Goal: Communication & Community: Ask a question

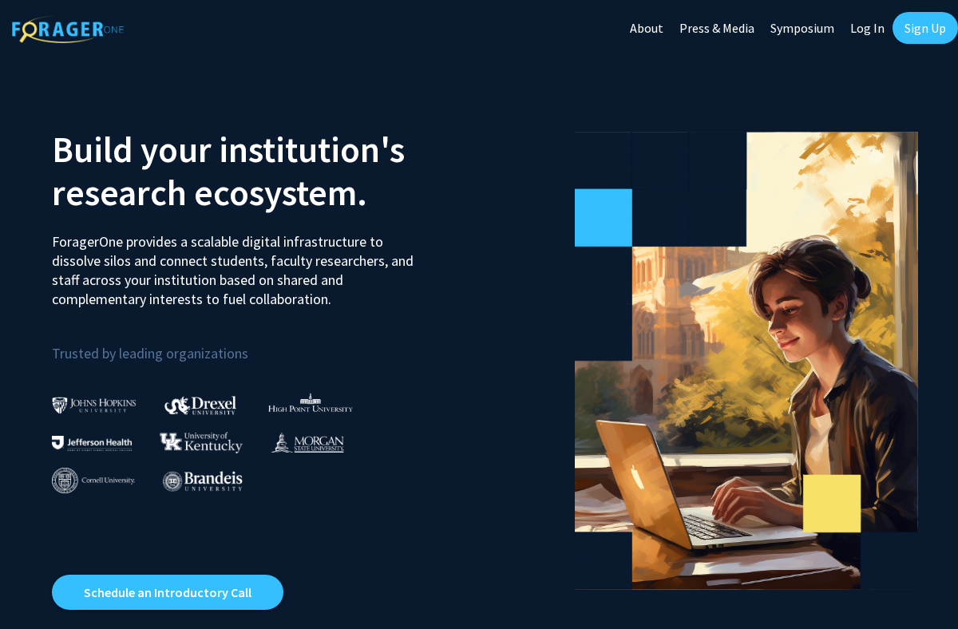
click at [914, 31] on link "Sign Up" at bounding box center [925, 28] width 65 height 32
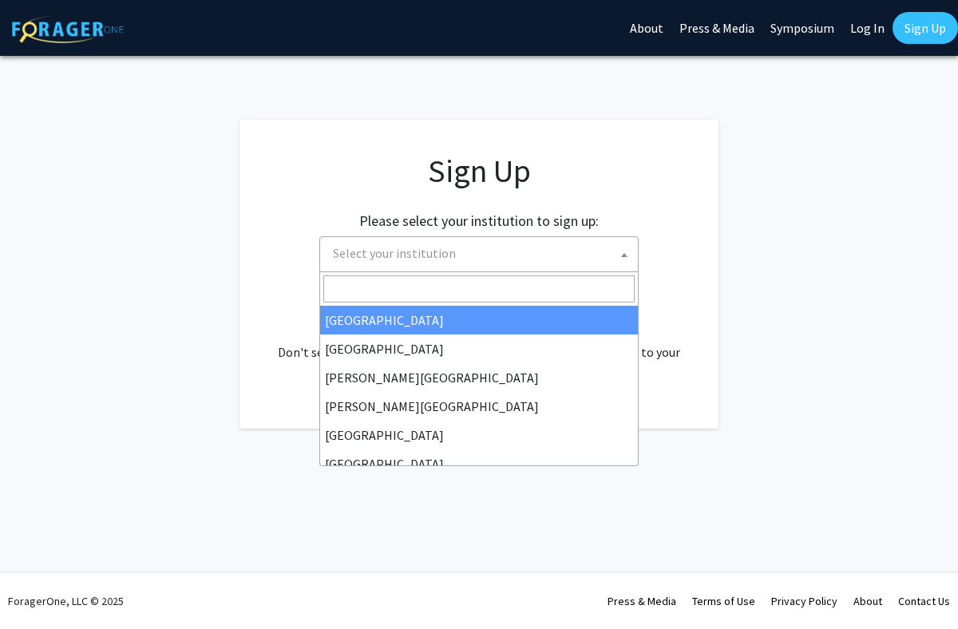
click at [525, 246] on span "Select your institution" at bounding box center [482, 253] width 311 height 33
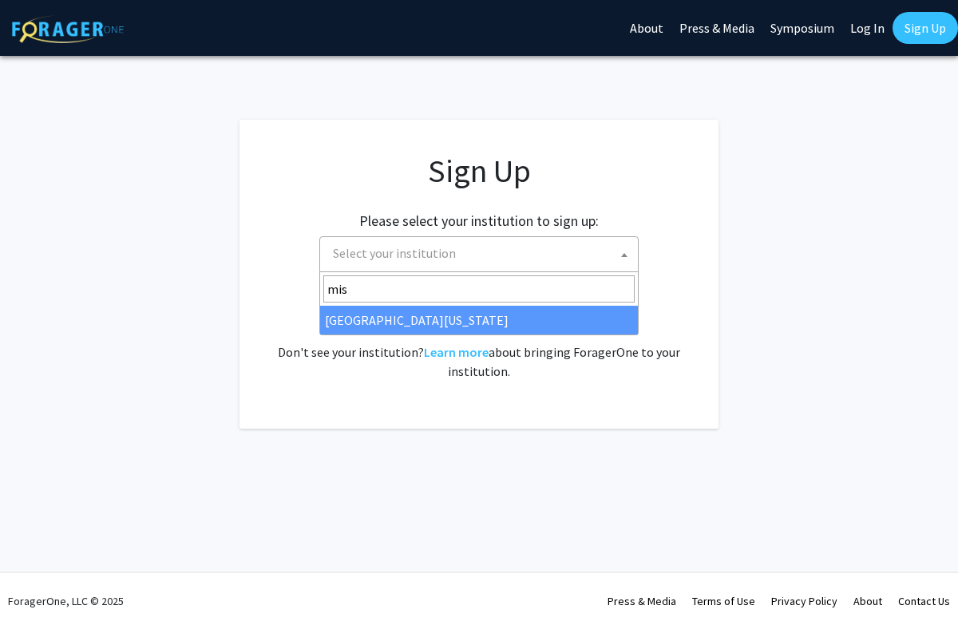
type input "mis"
select select "33"
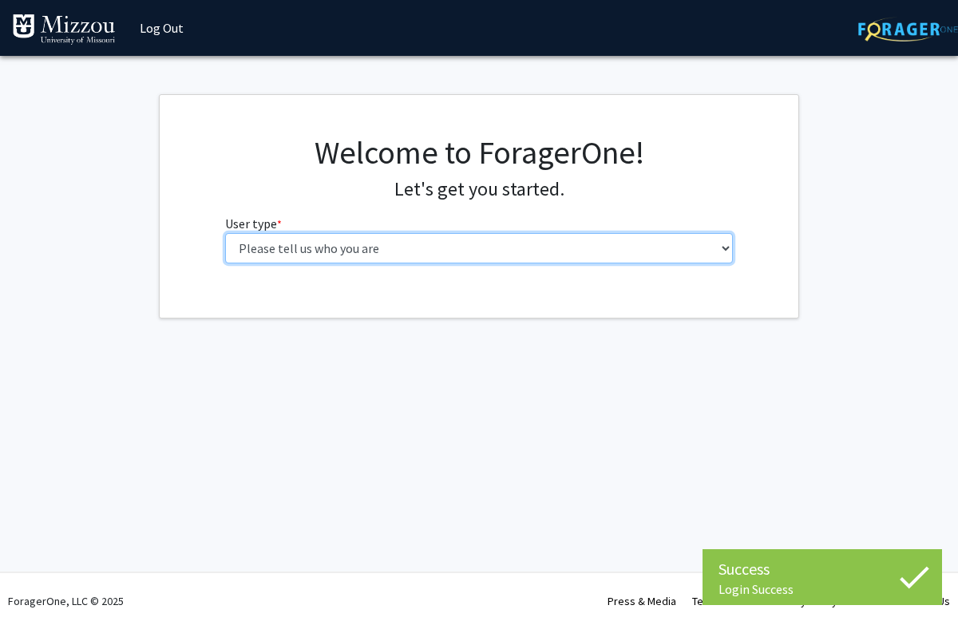
click at [502, 252] on select "Please tell us who you are Undergraduate Student Master's Student Doctoral Cand…" at bounding box center [479, 248] width 509 height 30
select select "1: undergrad"
click at [225, 233] on select "Please tell us who you are Undergraduate Student Master's Student Doctoral Cand…" at bounding box center [479, 248] width 509 height 30
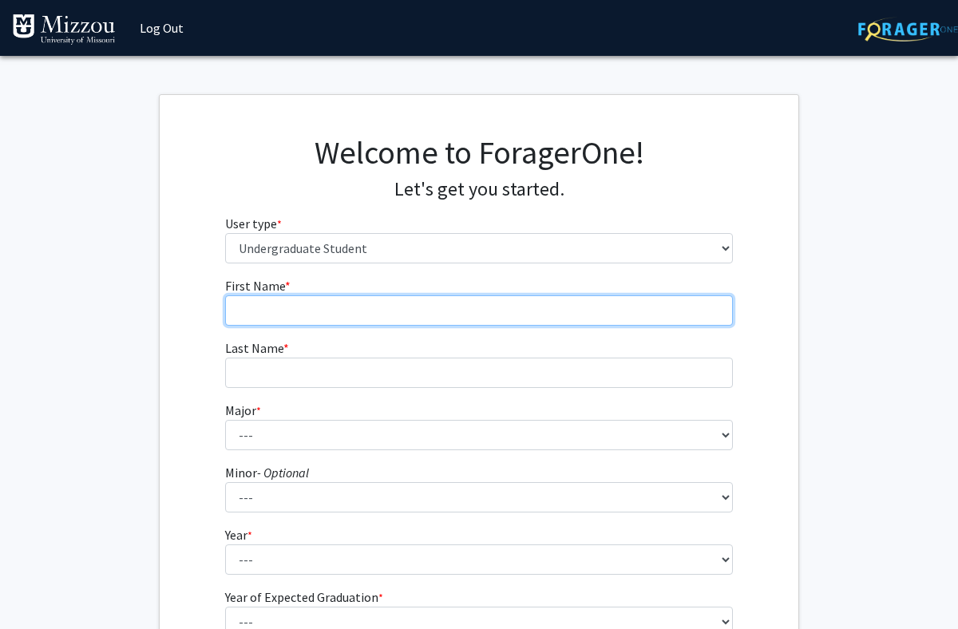
click at [496, 300] on input "First Name * required" at bounding box center [479, 310] width 509 height 30
type input "Addie"
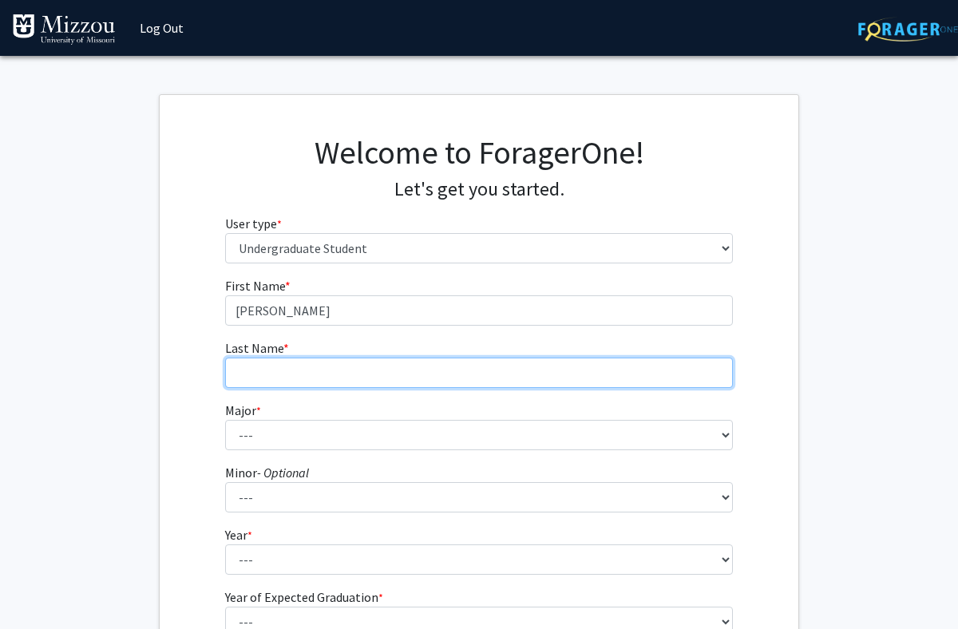
click at [449, 377] on input "Last Name * required" at bounding box center [479, 373] width 509 height 30
type input "Dreiling"
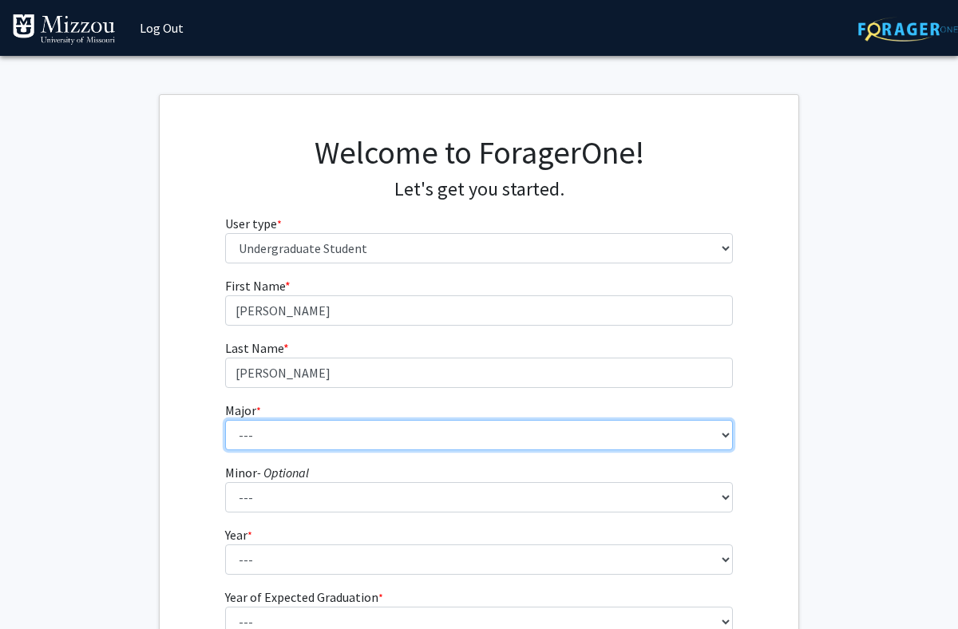
click at [269, 441] on select "--- Agribusiness Management Agricultural Education Agricultural Education: Comm…" at bounding box center [479, 435] width 509 height 30
select select "135: 2628"
click at [225, 420] on select "--- Agribusiness Management Agricultural Education Agricultural Education: Comm…" at bounding box center [479, 435] width 509 height 30
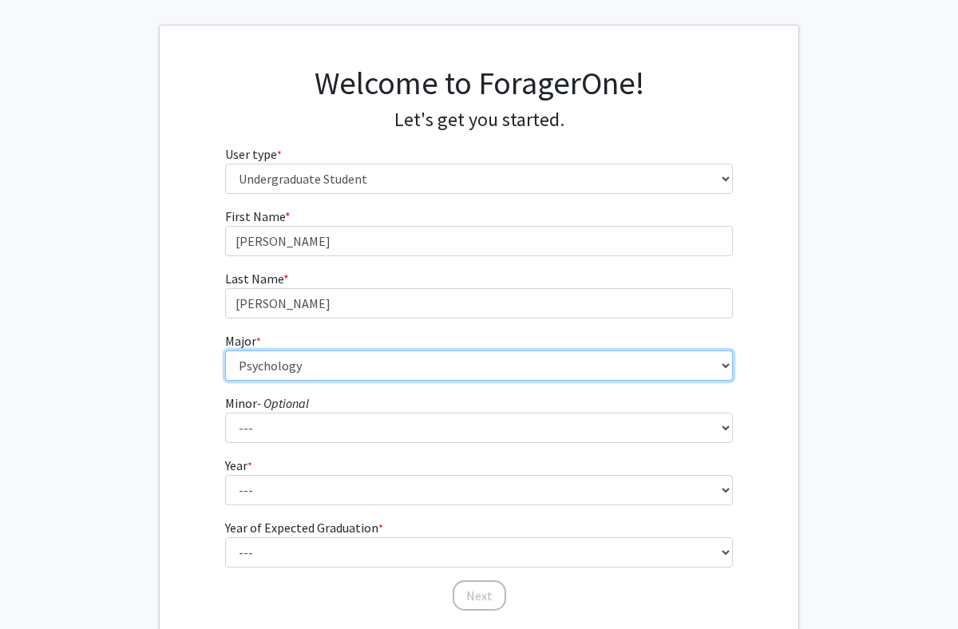
scroll to position [93, 0]
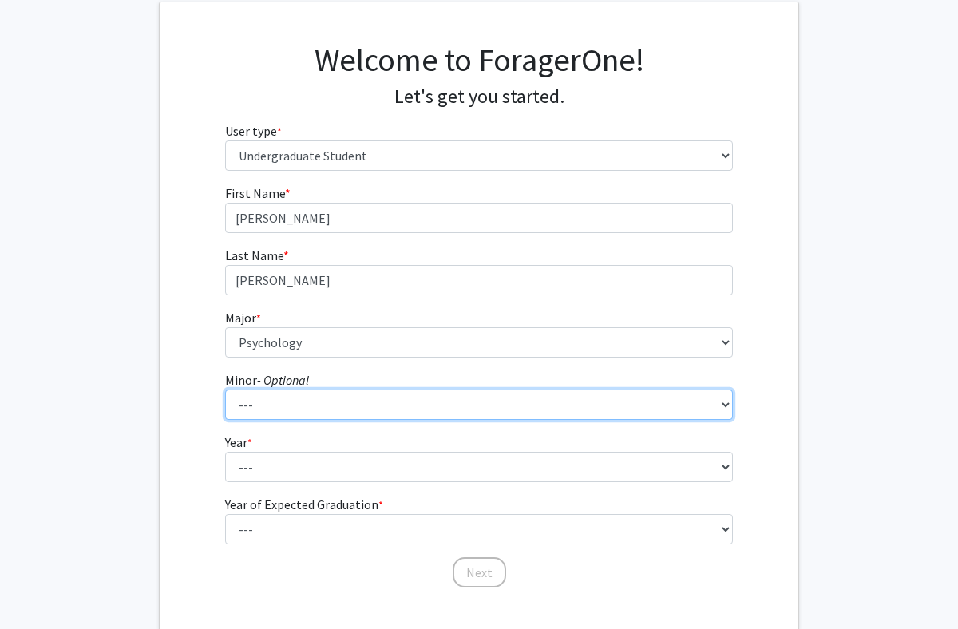
click at [319, 419] on select "--- Accountancy Aerospace Engineering Aerospace Studies Agribusiness Management…" at bounding box center [479, 405] width 509 height 30
select select "20: 1976"
click at [225, 390] on select "--- Accountancy Aerospace Engineering Aerospace Studies Agribusiness Management…" at bounding box center [479, 405] width 509 height 30
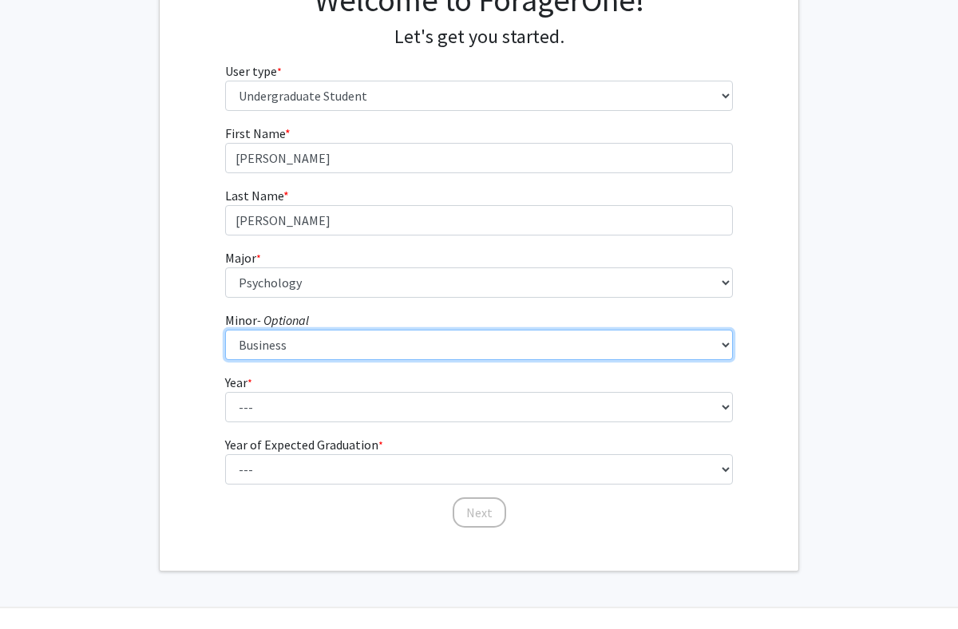
scroll to position [169, 0]
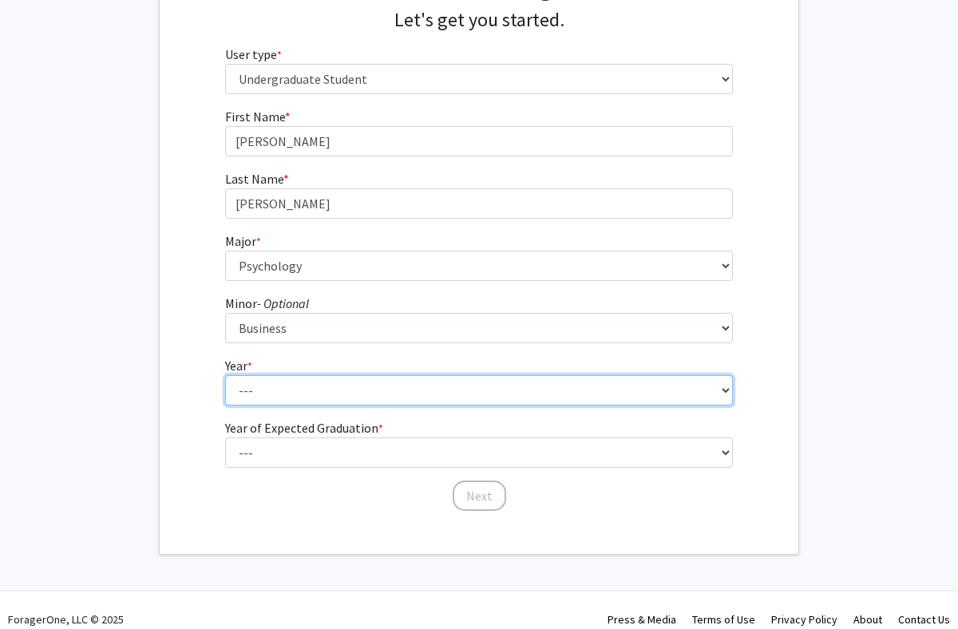
click at [340, 384] on select "--- First-year Sophomore Junior Senior Postbaccalaureate Certificate" at bounding box center [479, 390] width 509 height 30
select select "4: senior"
click at [225, 375] on select "--- First-year Sophomore Junior Senior Postbaccalaureate Certificate" at bounding box center [479, 390] width 509 height 30
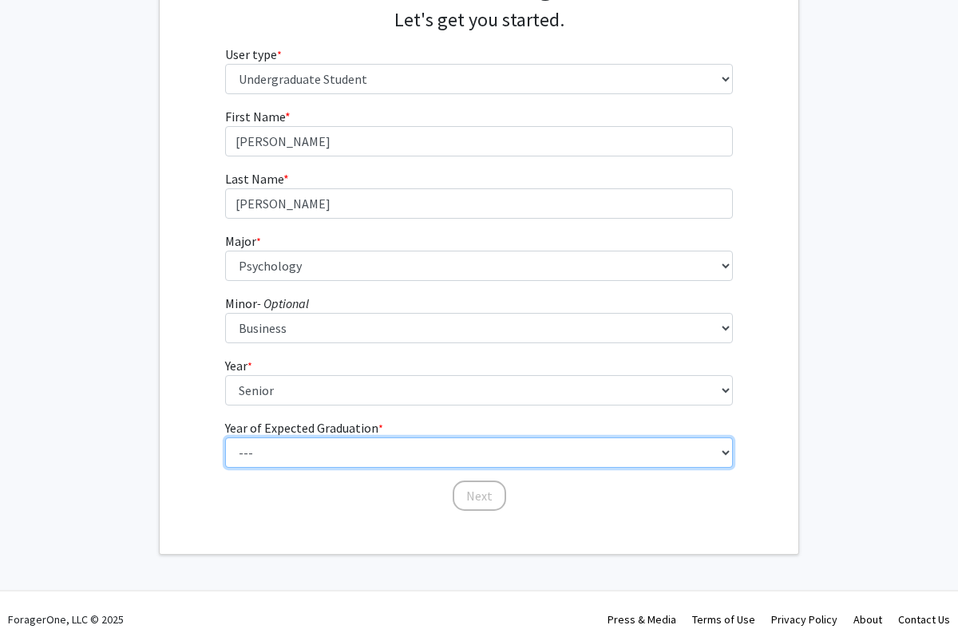
click at [351, 458] on select "--- 2025 2026 2027 2028 2029 2030 2031 2032 2033 2034" at bounding box center [479, 453] width 509 height 30
select select "2: 2026"
click at [225, 438] on select "--- 2025 2026 2027 2028 2029 2030 2031 2032 2033 2034" at bounding box center [479, 453] width 509 height 30
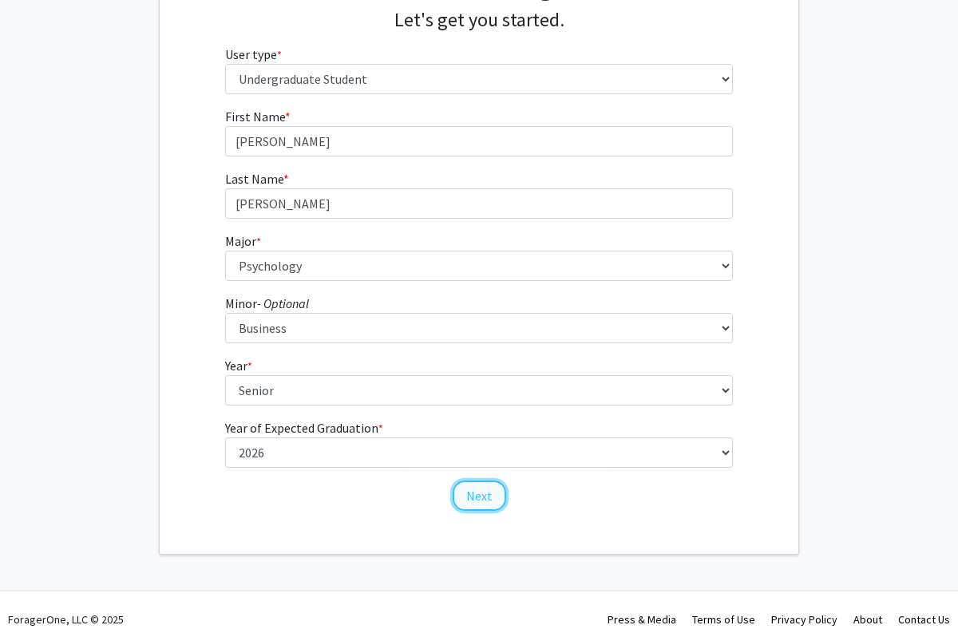
click at [477, 490] on button "Next" at bounding box center [480, 496] width 54 height 30
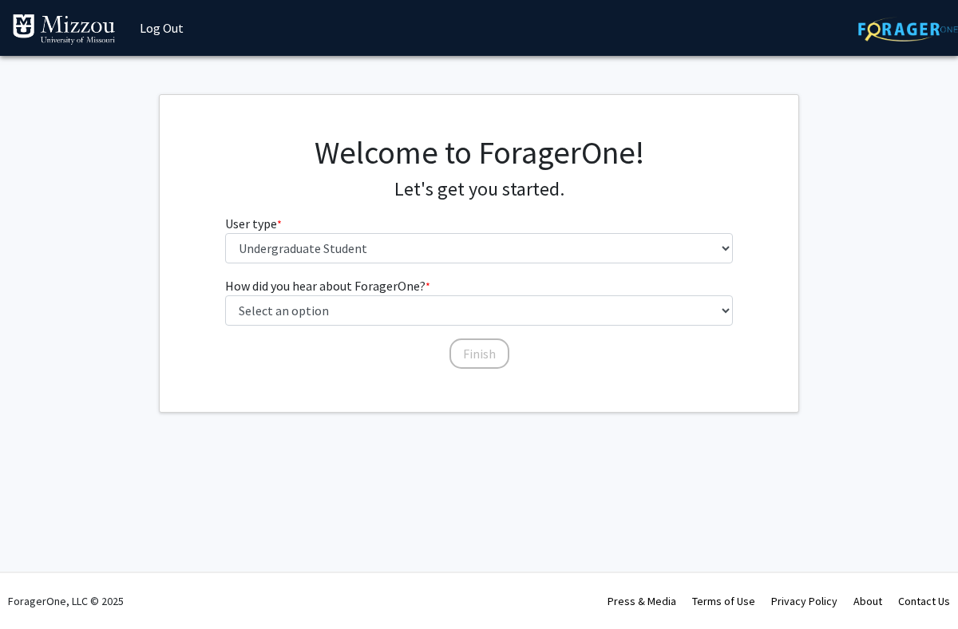
scroll to position [0, 0]
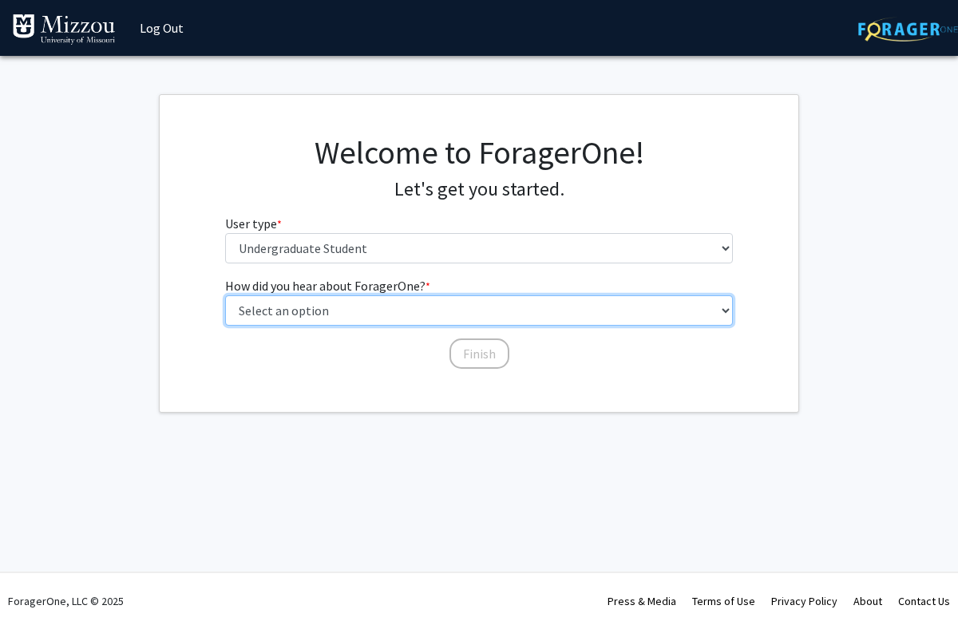
click at [429, 314] on select "Select an option Peer/student recommendation Faculty/staff recommendation Unive…" at bounding box center [479, 310] width 509 height 30
select select "2: faculty_recommendation"
click at [225, 295] on select "Select an option Peer/student recommendation Faculty/staff recommendation Unive…" at bounding box center [479, 310] width 509 height 30
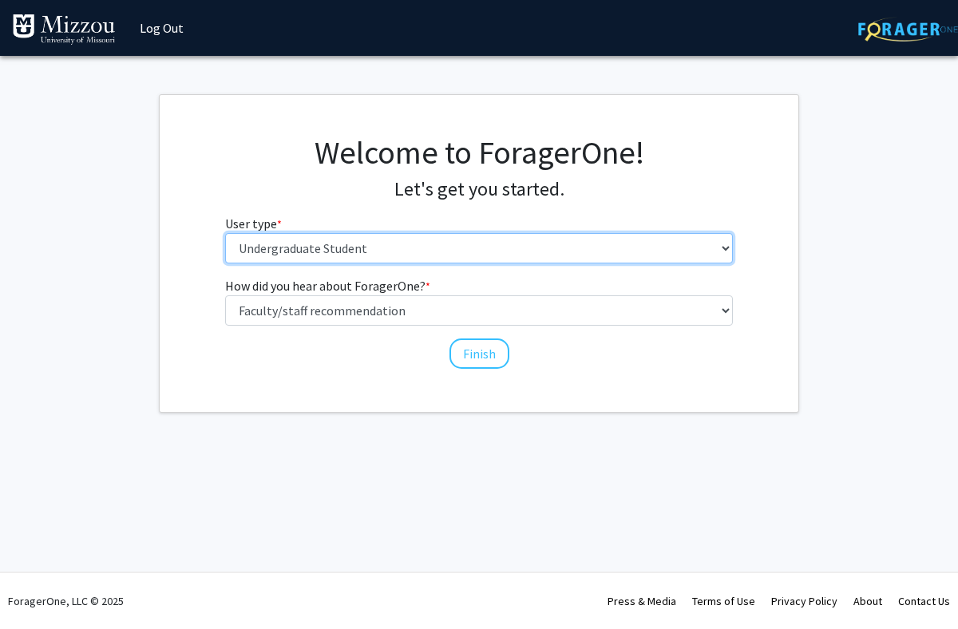
click at [392, 240] on select "Please tell us who you are Undergraduate Student Master's Student Doctoral Cand…" at bounding box center [479, 248] width 509 height 30
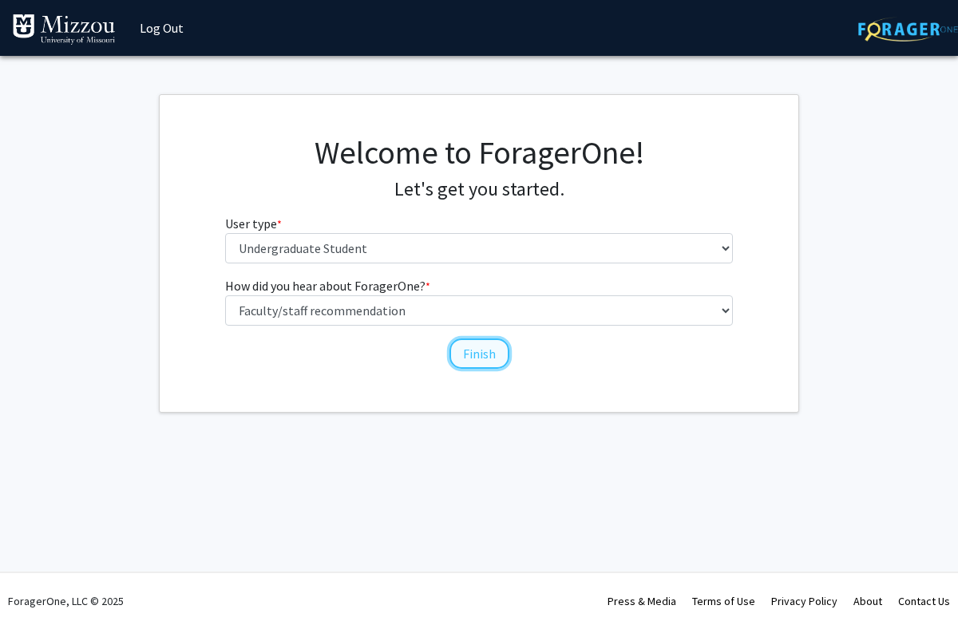
click at [474, 365] on button "Finish" at bounding box center [480, 354] width 60 height 30
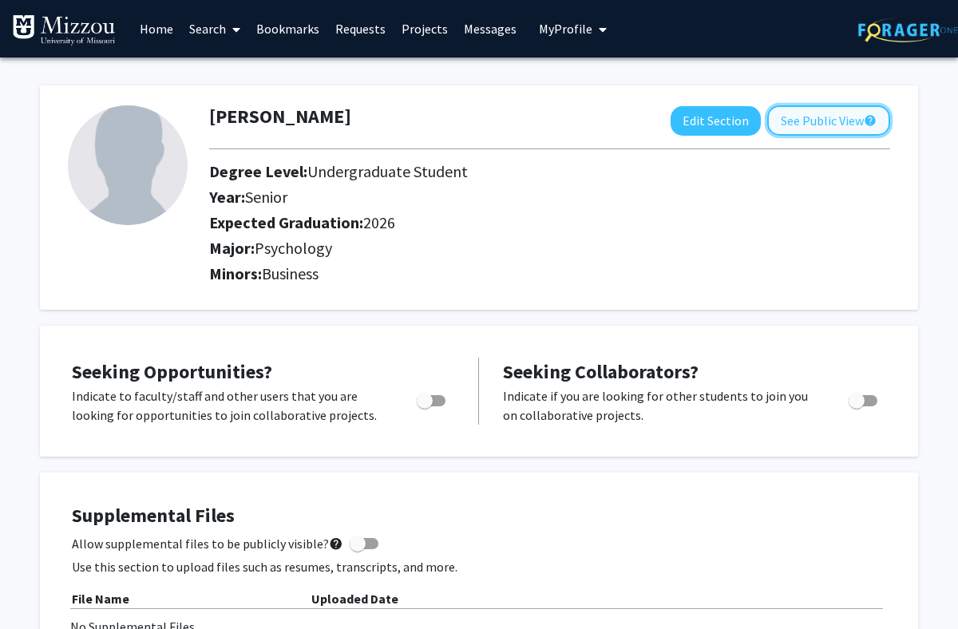
click at [799, 125] on button "See Public View help" at bounding box center [828, 120] width 123 height 30
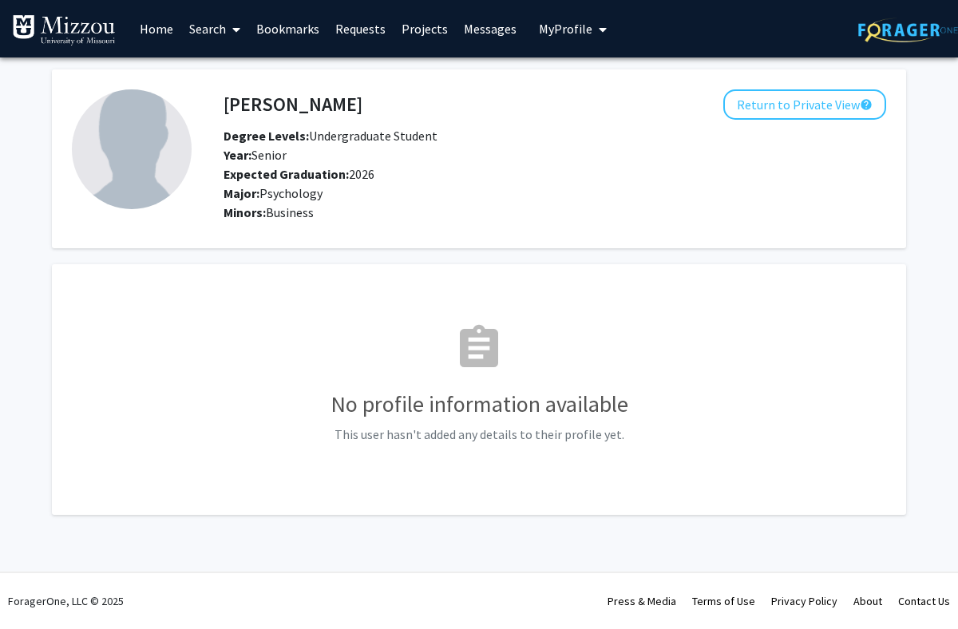
click at [160, 30] on link "Home" at bounding box center [157, 29] width 50 height 56
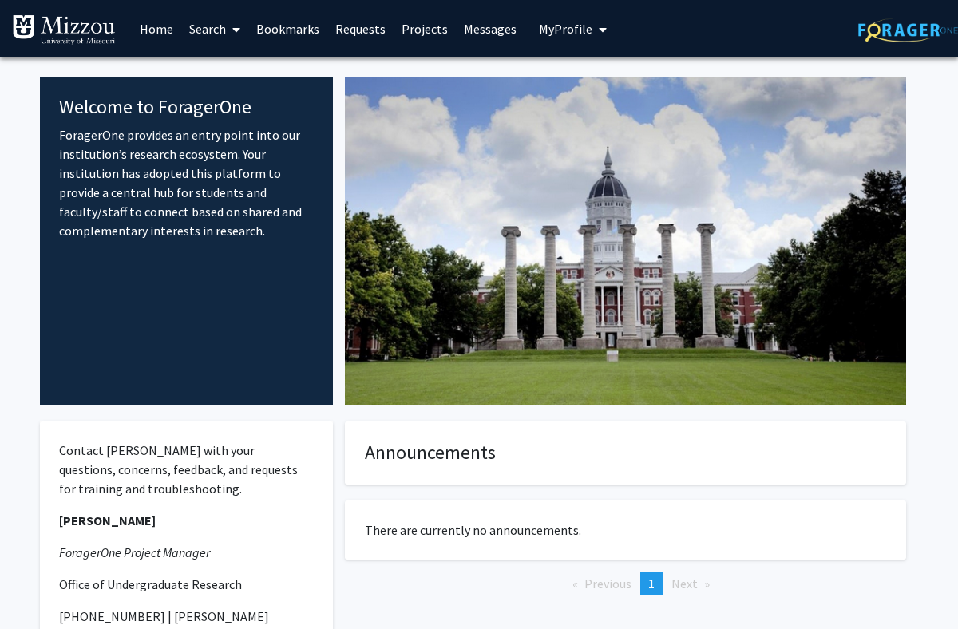
click at [202, 27] on link "Search" at bounding box center [214, 29] width 67 height 56
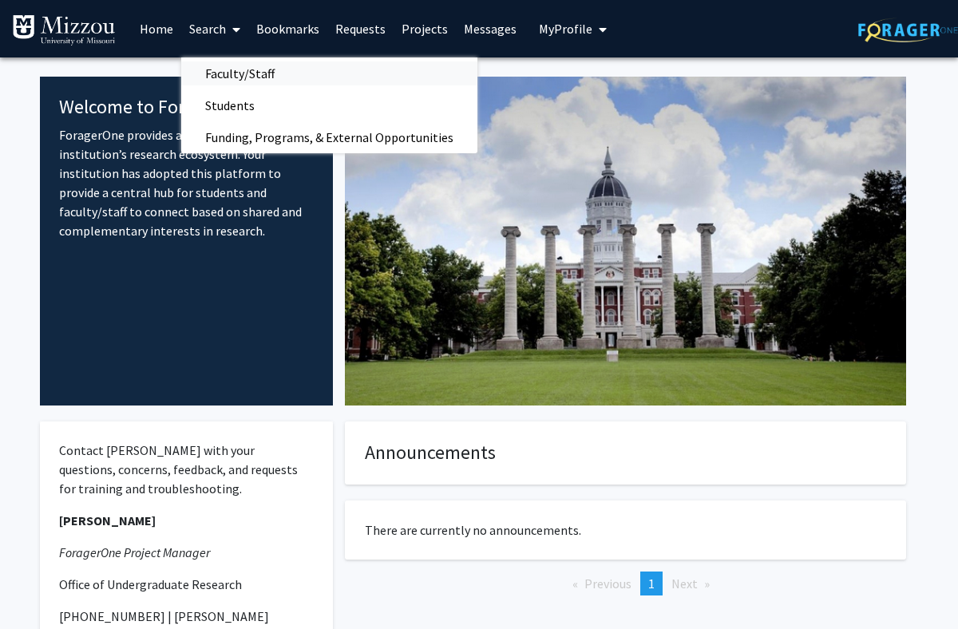
click at [235, 83] on span "Faculty/Staff" at bounding box center [239, 73] width 117 height 32
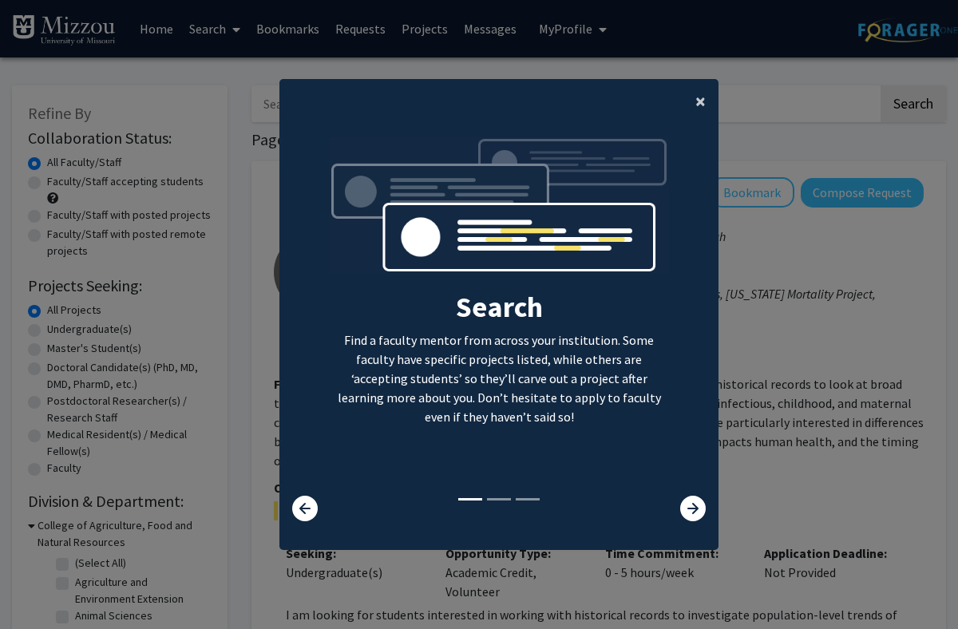
click at [699, 101] on span "×" at bounding box center [701, 101] width 10 height 25
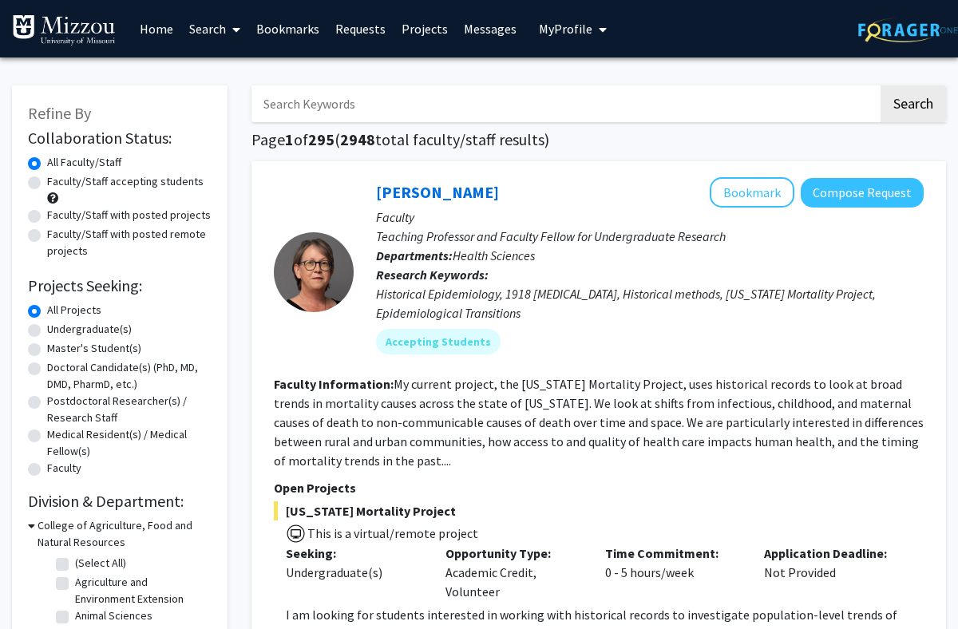
click at [602, 102] on input "Search Keywords" at bounding box center [565, 103] width 627 height 37
type input "e"
type input "carrie"
click at [919, 97] on button "Search" at bounding box center [913, 103] width 65 height 37
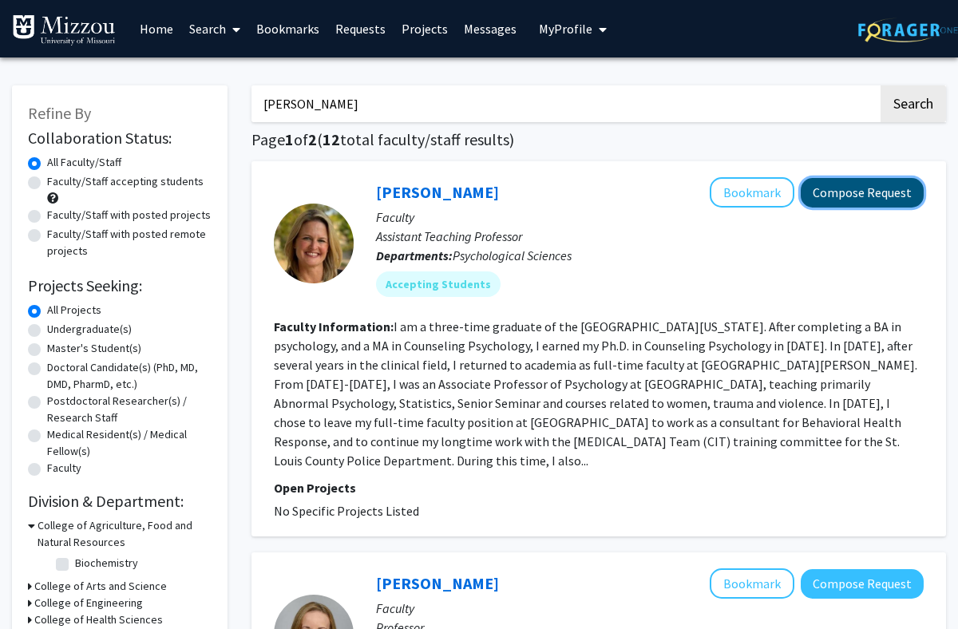
click at [839, 198] on button "Compose Request" at bounding box center [862, 193] width 123 height 30
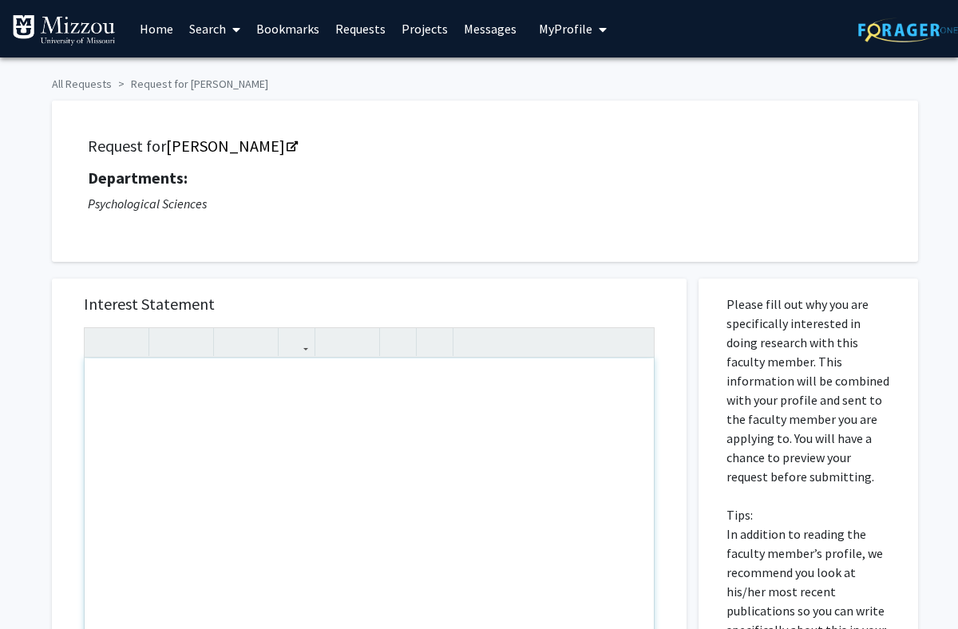
type textarea "G"
click at [577, 395] on div "Good Afternoon! My name is Addie Dreiling, and I am a part of your Psych 1030 c…" at bounding box center [369, 542] width 569 height 366
click at [514, 390] on div "Good Afternoon! My name is Addie Dreiling, and I am a part of your Psych 1030 c…" at bounding box center [369, 542] width 569 height 366
click at [307, 408] on div "Good Afternoon! My name is Addie Dreiling, and I am a part of your Psych 1030 E…" at bounding box center [369, 542] width 569 height 366
click at [565, 421] on div "Good Afternoon! My name is Addie Dreiling, and I am a part of your Psych 1030 E…" at bounding box center [369, 542] width 569 height 366
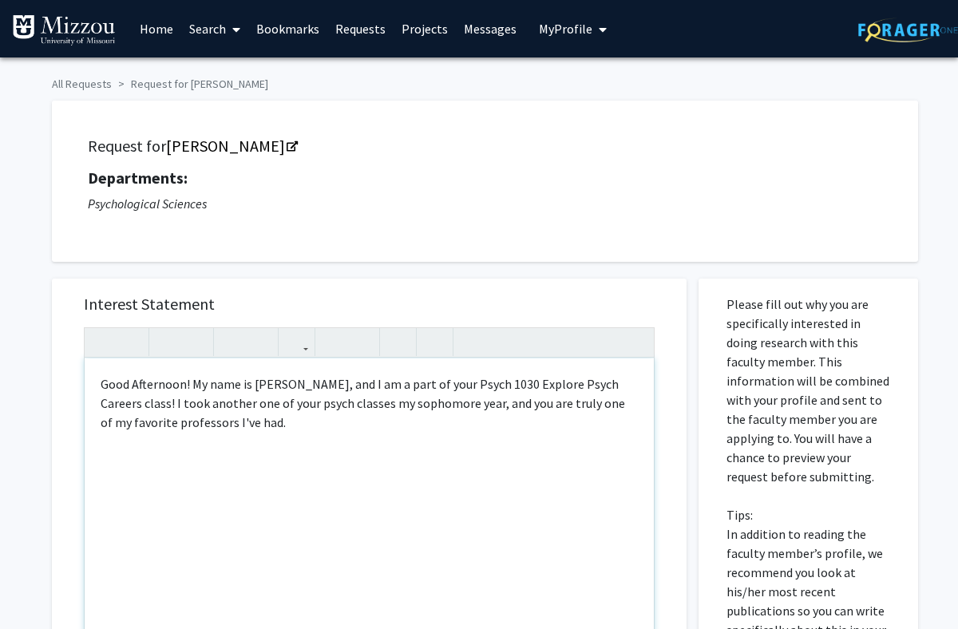
click at [446, 436] on div "Good Afternoon! My name is Addie Dreiling, and I am a part of your Psych 1030 E…" at bounding box center [369, 542] width 569 height 366
click at [384, 430] on div "Good Afternoon! My name is Addie Dreiling, and I am a part of your Psych 1030 E…" at bounding box center [369, 542] width 569 height 366
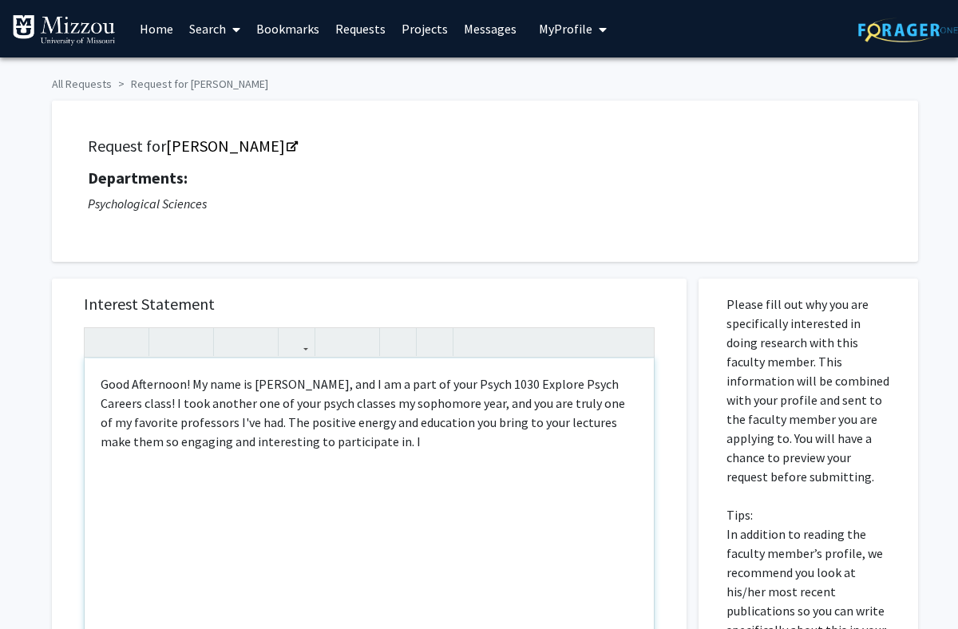
click at [387, 450] on div "Good Afternoon! My name is Addie Dreiling, and I am a part of your Psych 1030 E…" at bounding box center [369, 542] width 569 height 366
type textarea "Good Afternoon! My name is Addie Dreiling, and I am a part of your Psych 1030 E…"
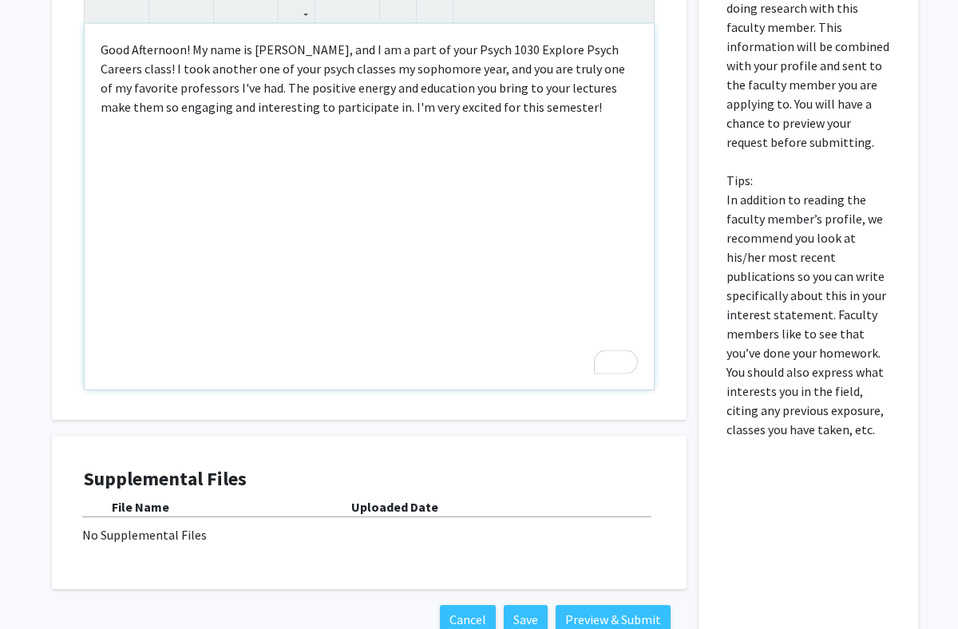
scroll to position [439, 0]
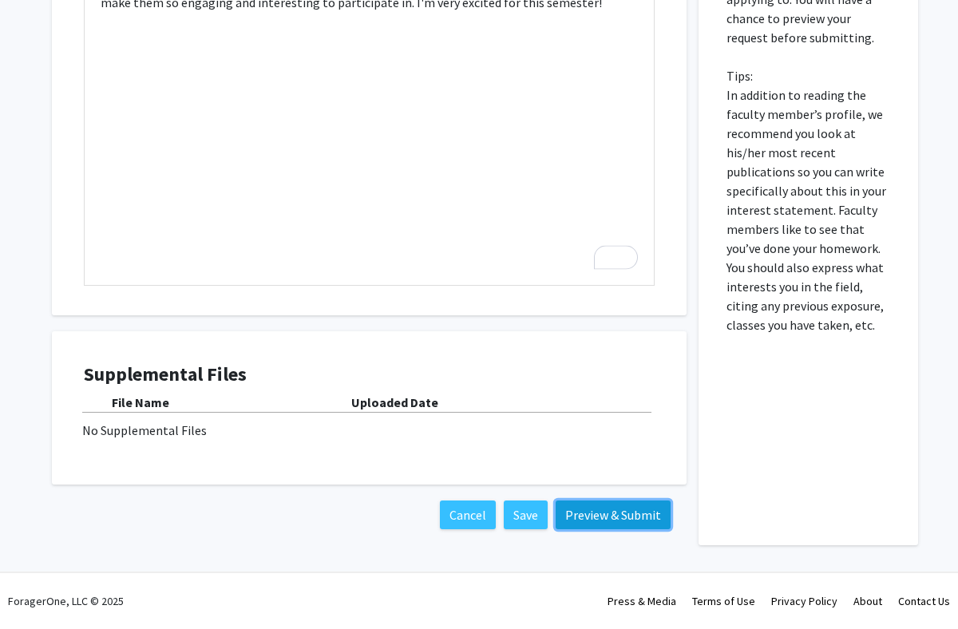
click at [615, 521] on button "Preview & Submit" at bounding box center [613, 515] width 115 height 29
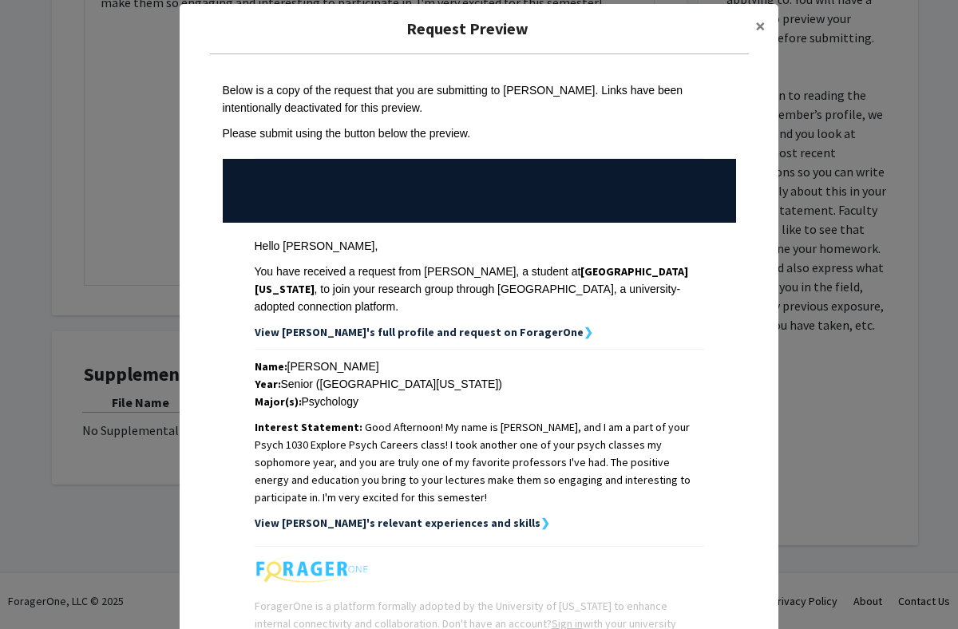
scroll to position [161, 0]
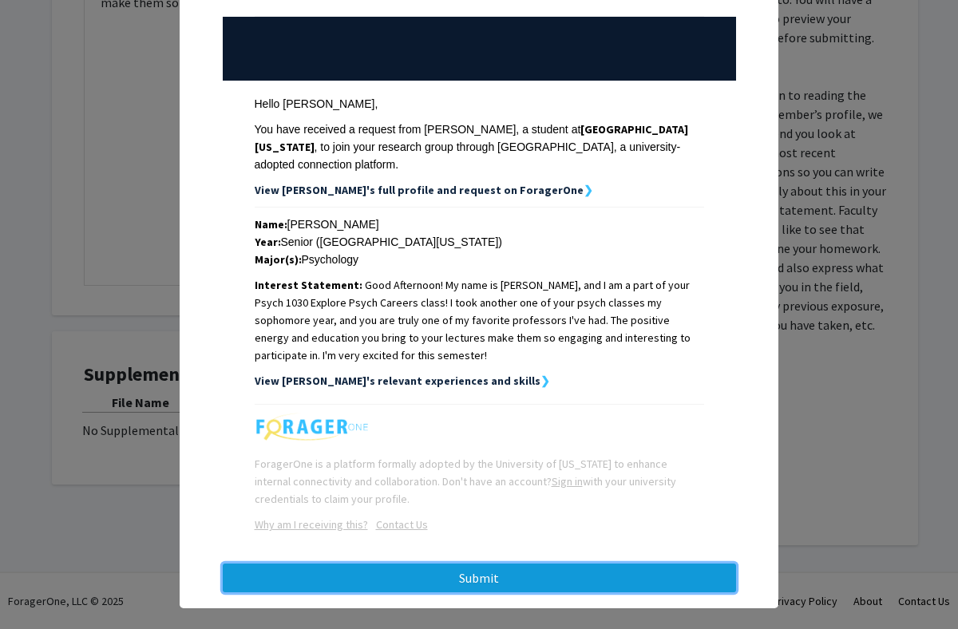
click at [510, 564] on button "Submit" at bounding box center [479, 578] width 513 height 29
